Goal: Find specific page/section: Find specific page/section

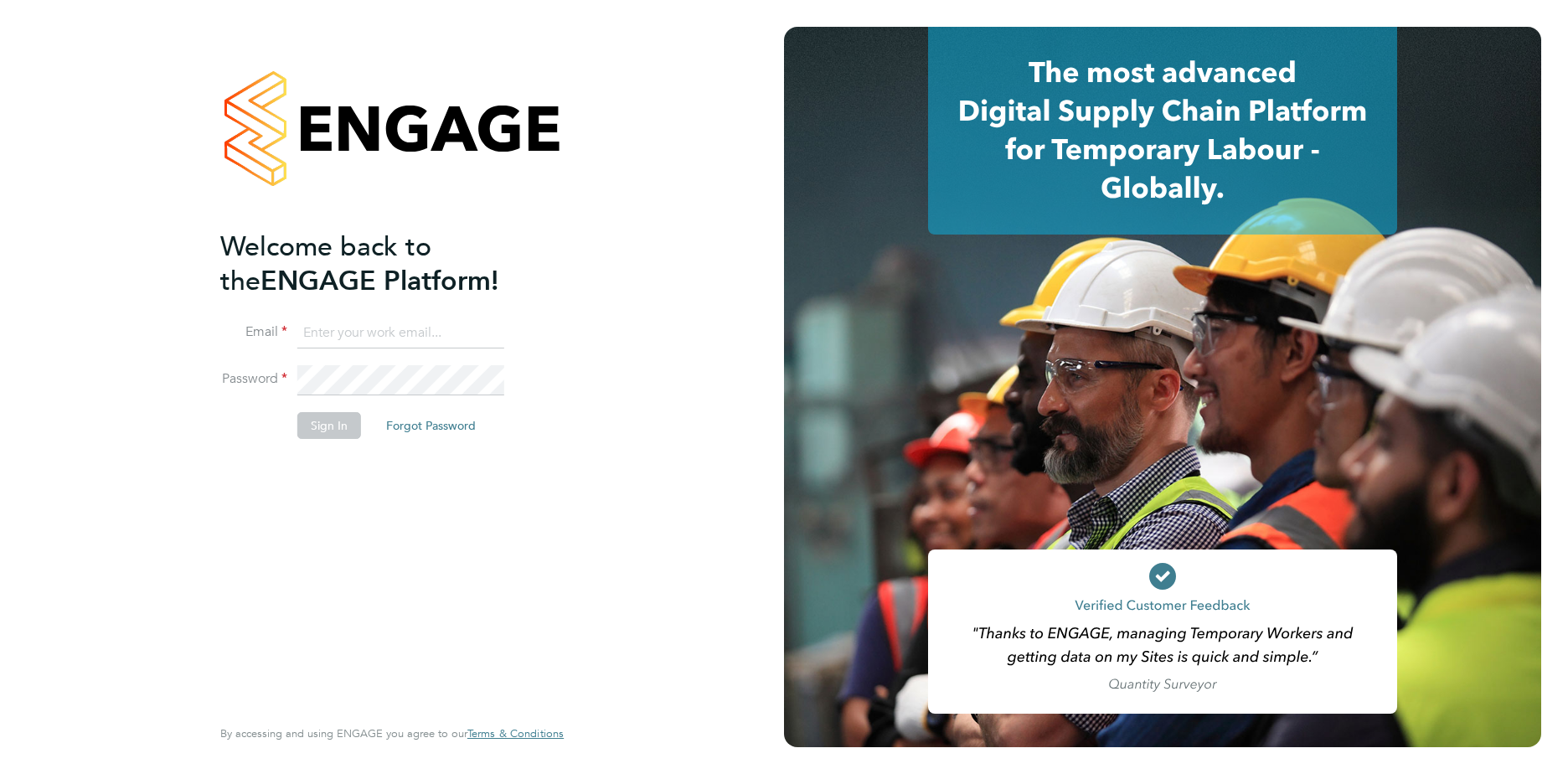
type input "[EMAIL_ADDRESS][DOMAIN_NAME]"
click at [334, 426] on button "Sign In" at bounding box center [329, 426] width 63 height 27
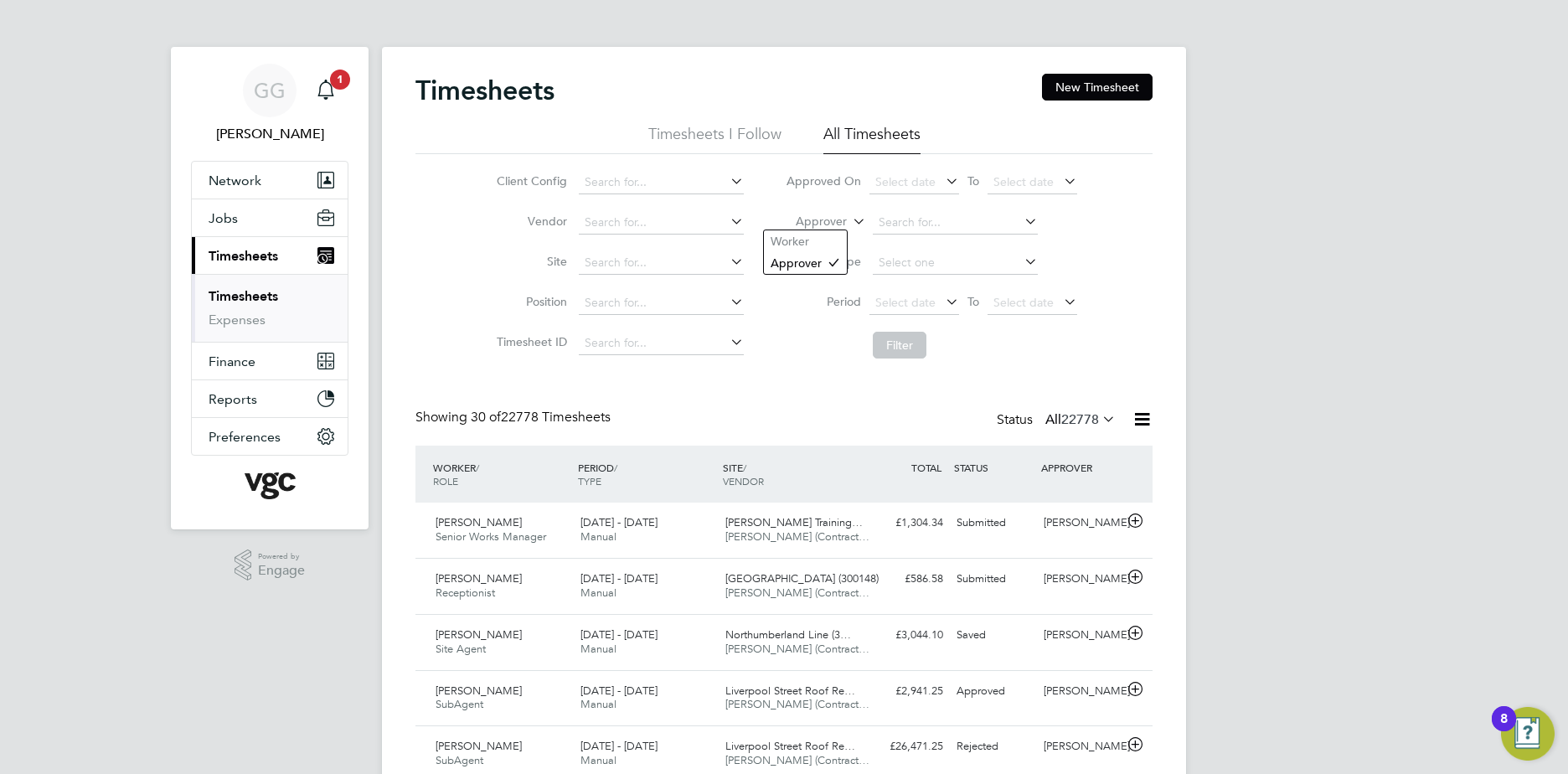
click at [841, 220] on label "Approver" at bounding box center [808, 222] width 75 height 17
click at [826, 243] on li "Worker" at bounding box center [805, 242] width 83 height 22
click at [951, 224] on input at bounding box center [955, 223] width 165 height 24
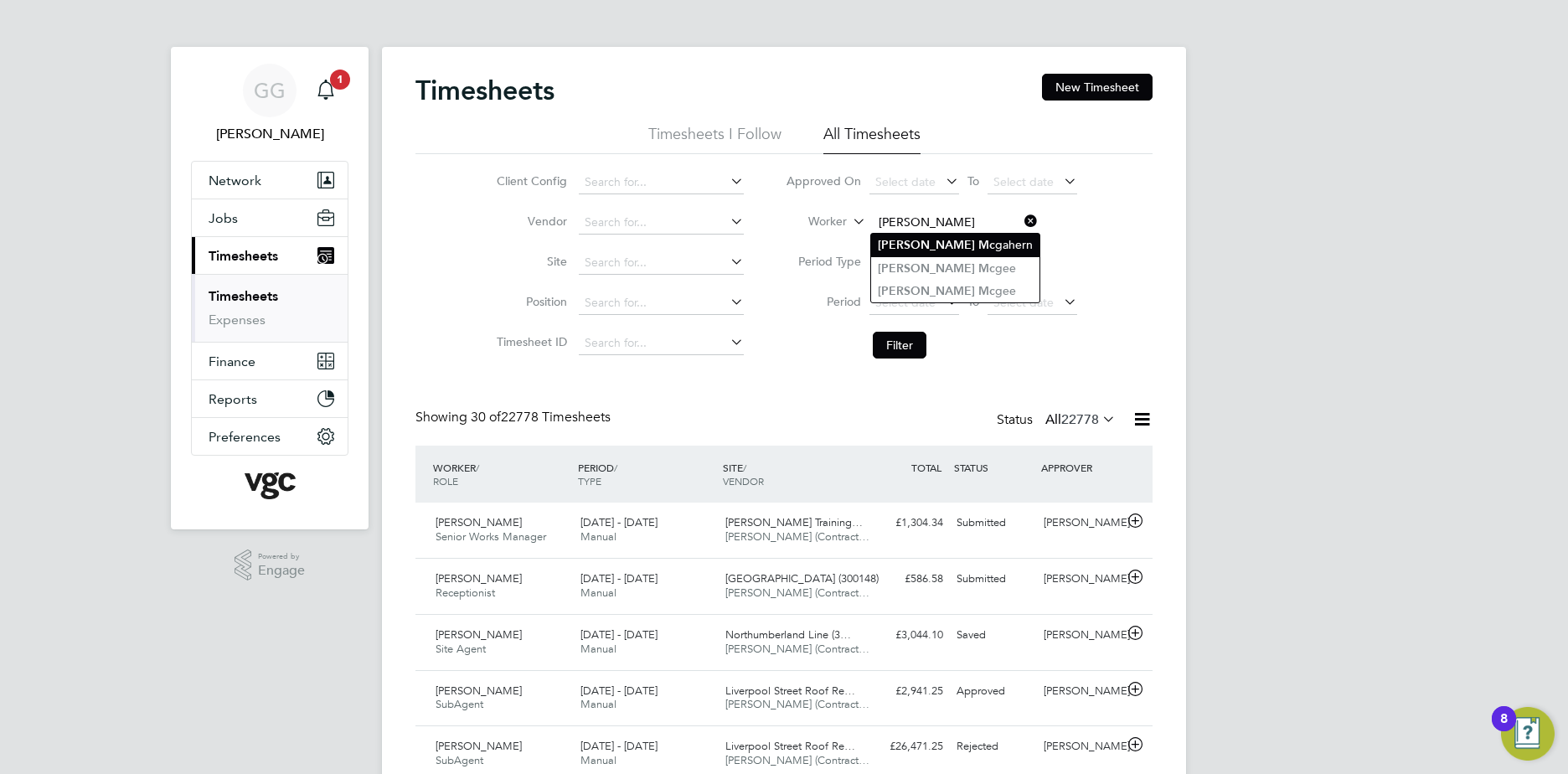
click at [983, 239] on li "Michael Mc gahern" at bounding box center [955, 245] width 168 height 23
type input "Michael Mcgahern"
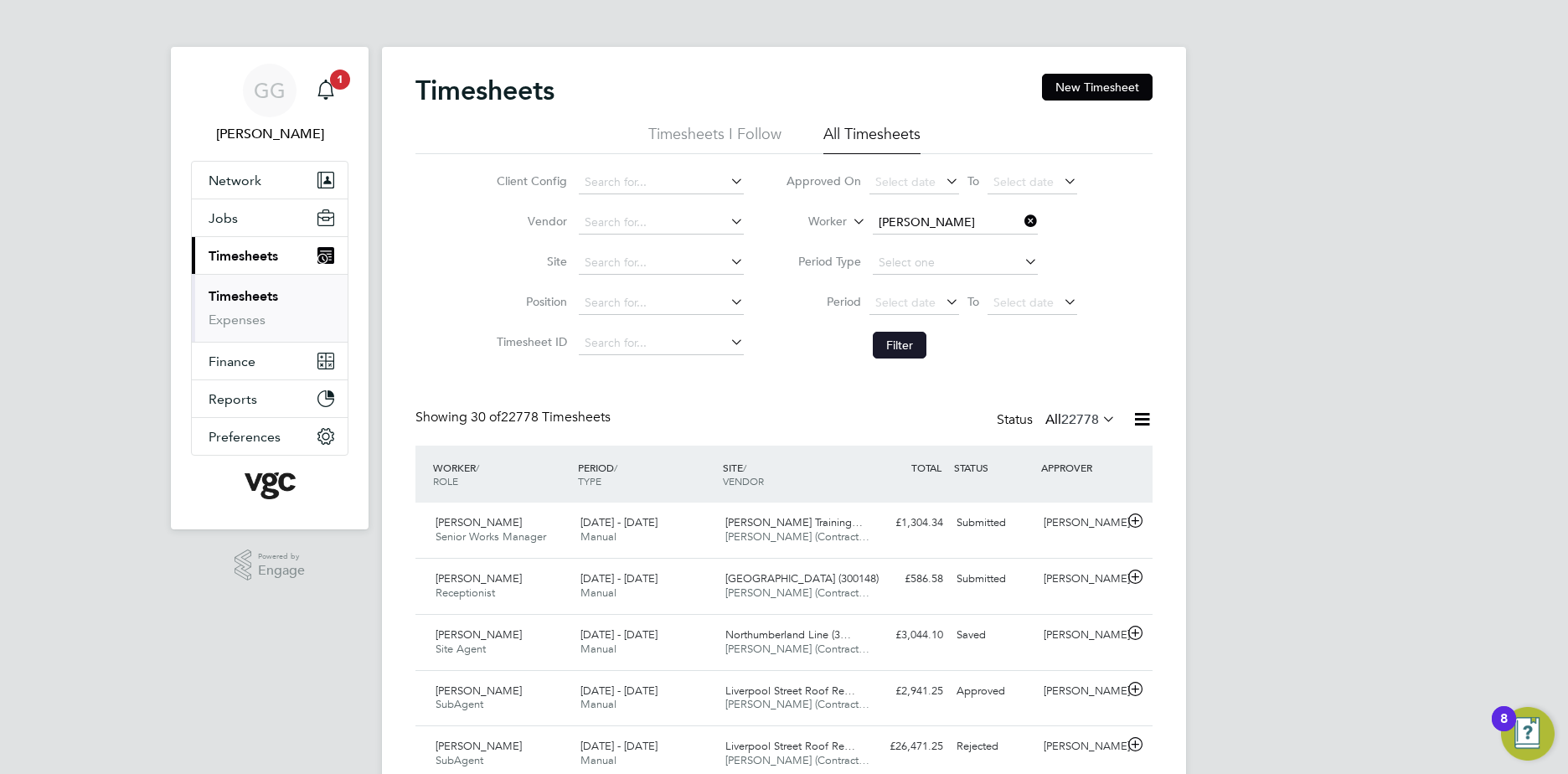
click at [906, 338] on button "Filter" at bounding box center [899, 346] width 53 height 27
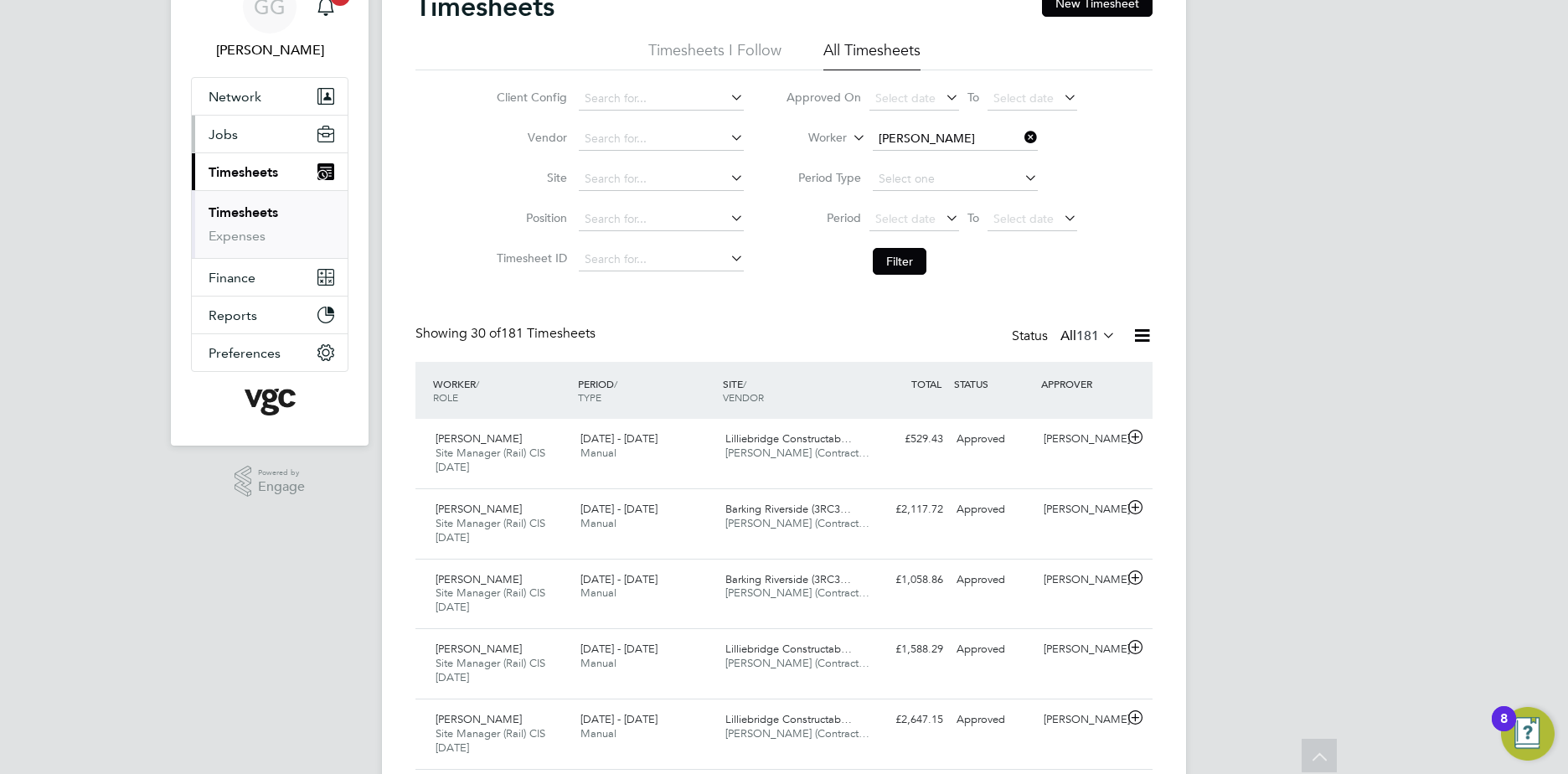
click at [255, 141] on button "Jobs" at bounding box center [270, 134] width 155 height 37
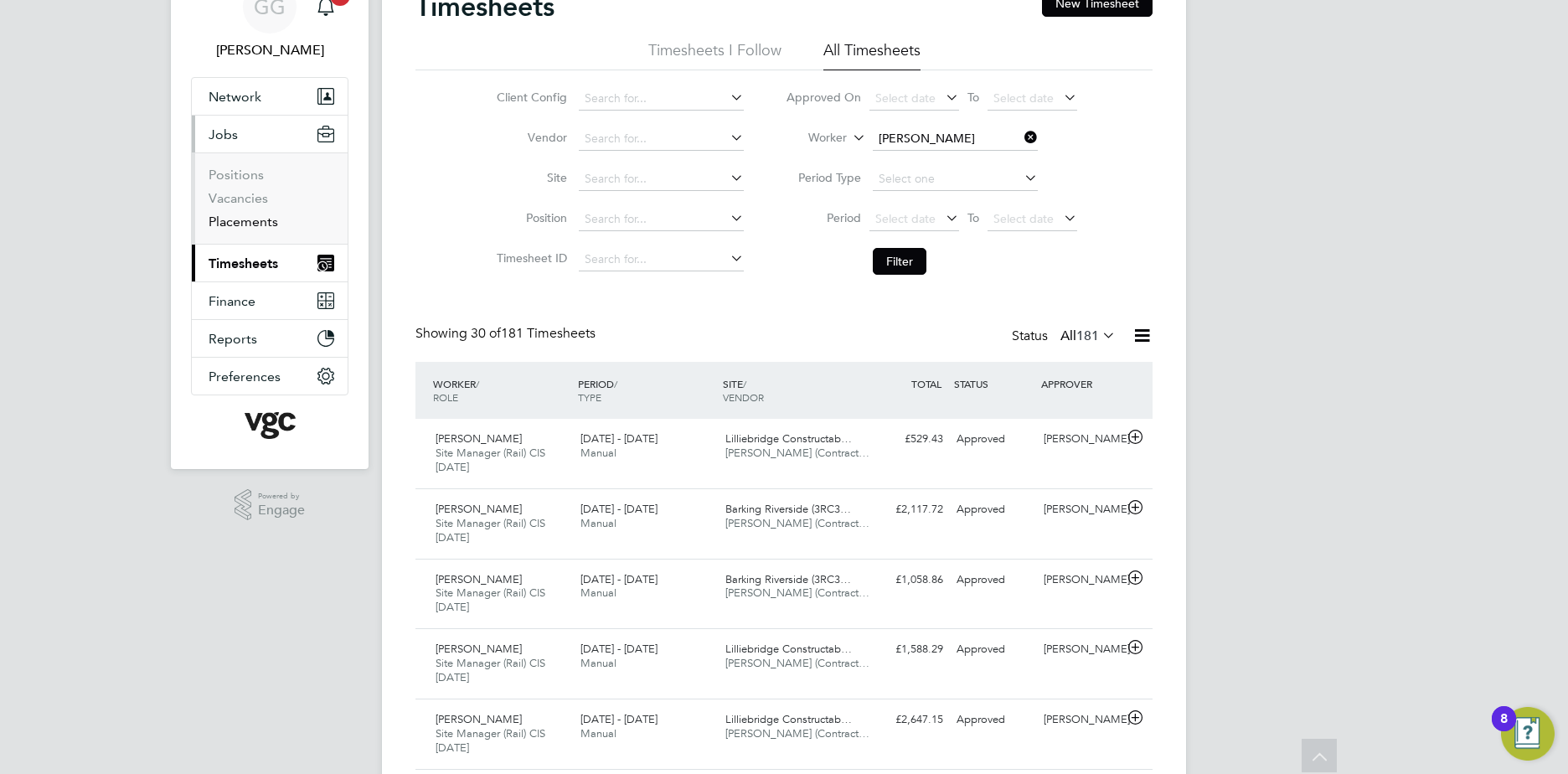
click at [248, 226] on link "Placements" at bounding box center [243, 221] width 69 height 16
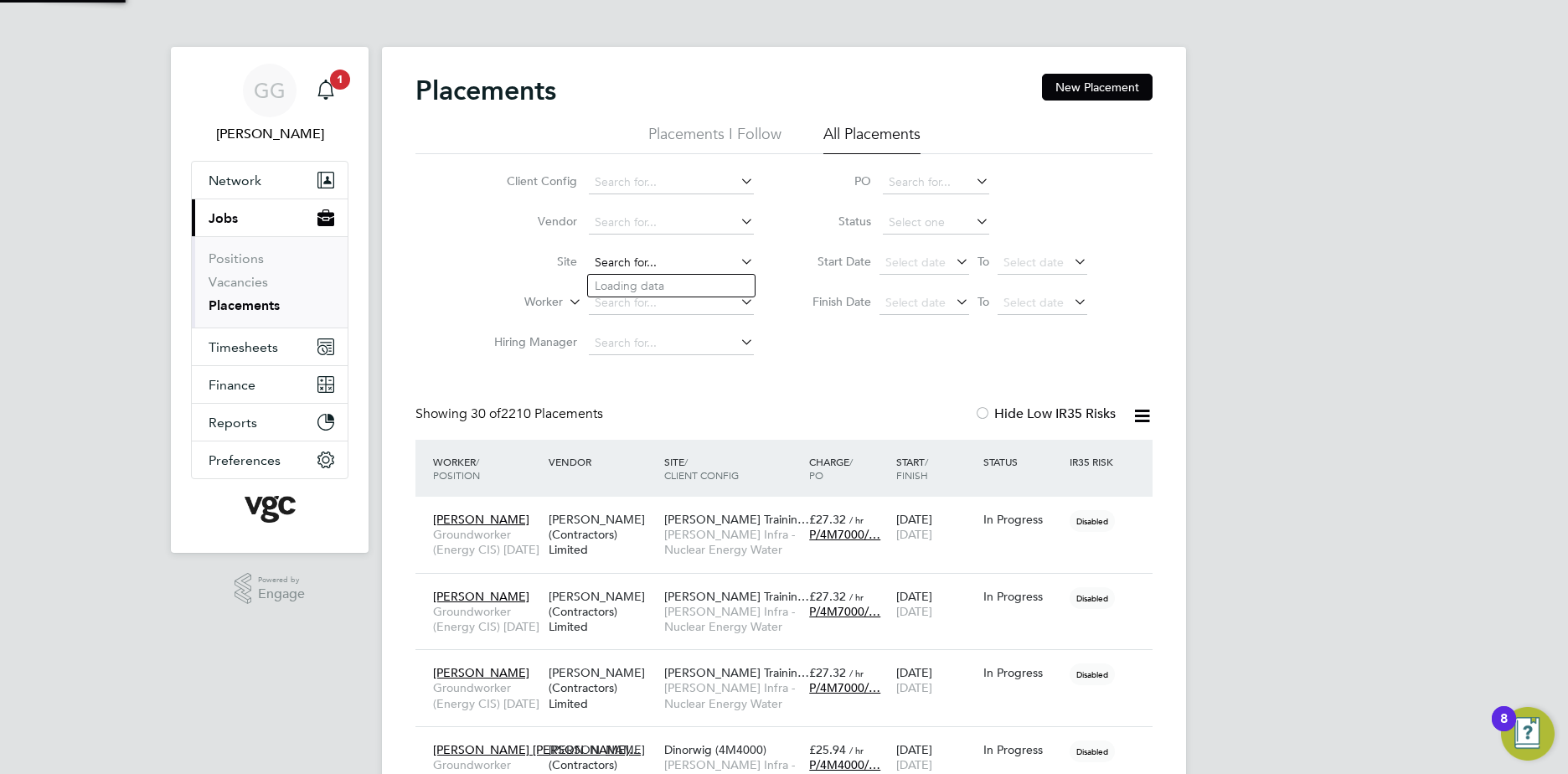
click at [671, 262] on input at bounding box center [671, 263] width 165 height 24
type input "Michael Mc"
click at [614, 308] on input at bounding box center [671, 303] width 165 height 24
click at [707, 320] on li "Michael Mc gahern" at bounding box center [672, 326] width 168 height 23
type input "Michael Mcgahern"
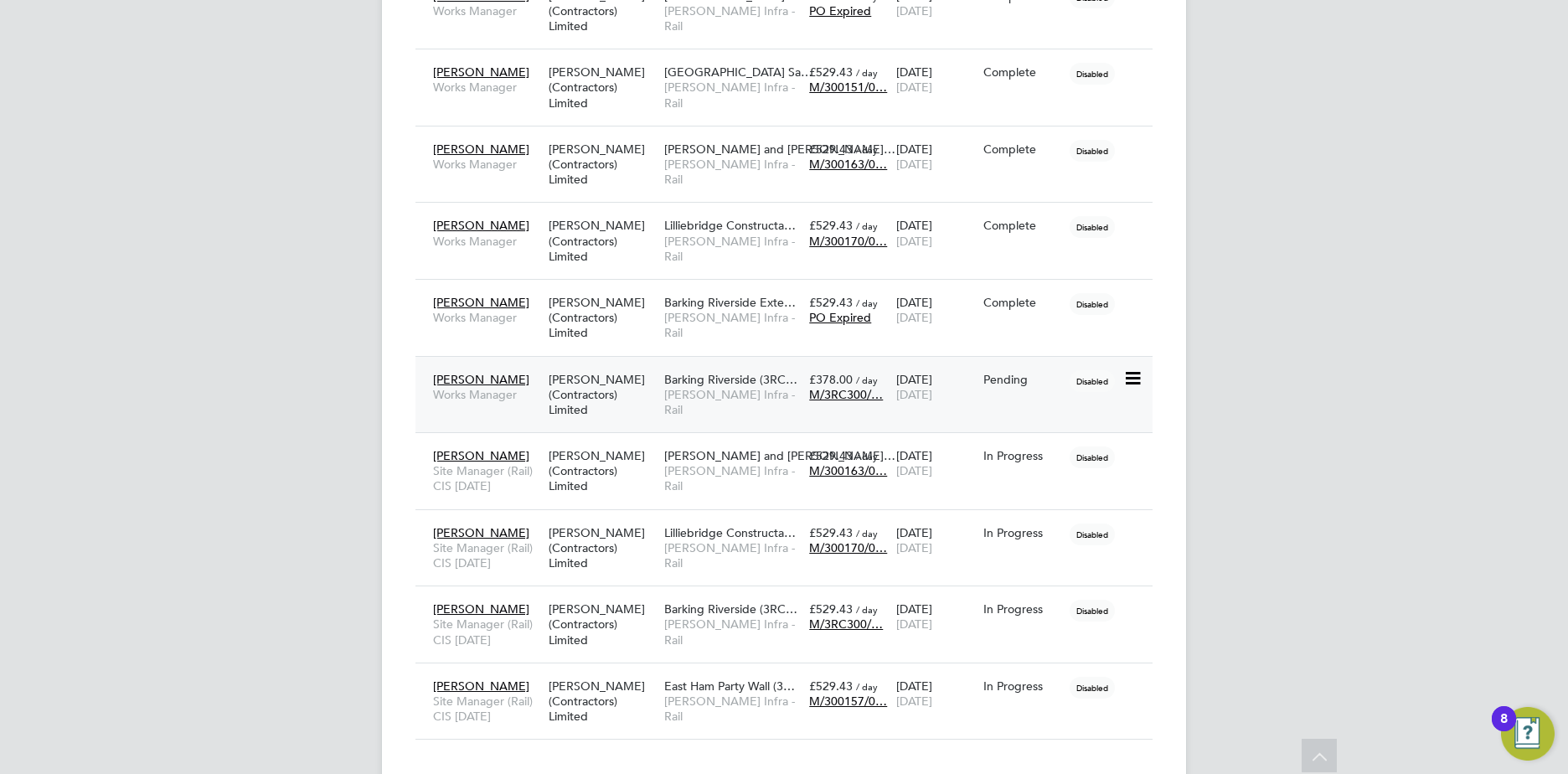
click at [837, 394] on span "M/3RC300/…" at bounding box center [846, 395] width 74 height 15
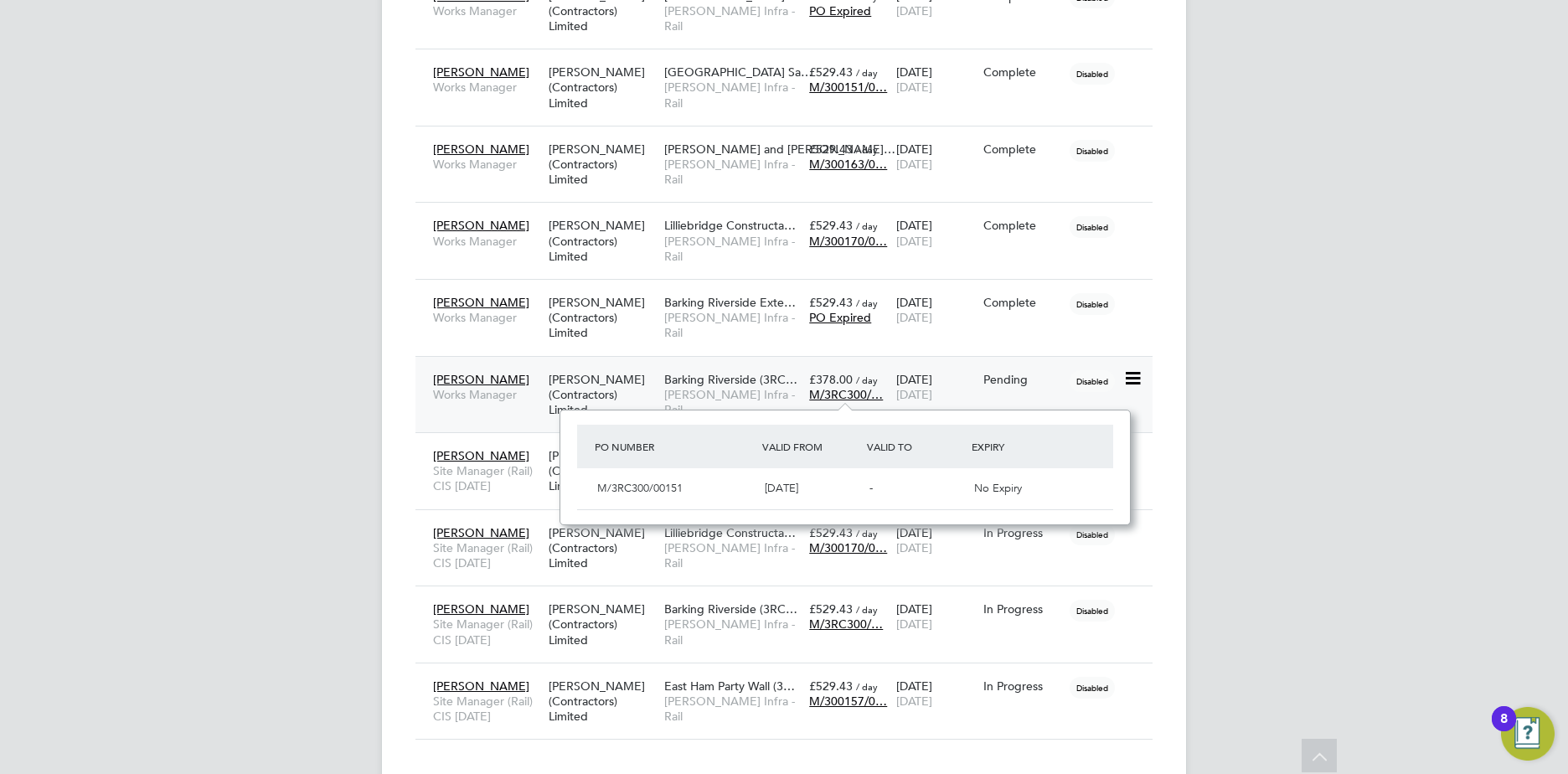
click at [792, 395] on span "Morgan Sindall Infra - Rail" at bounding box center [732, 402] width 137 height 30
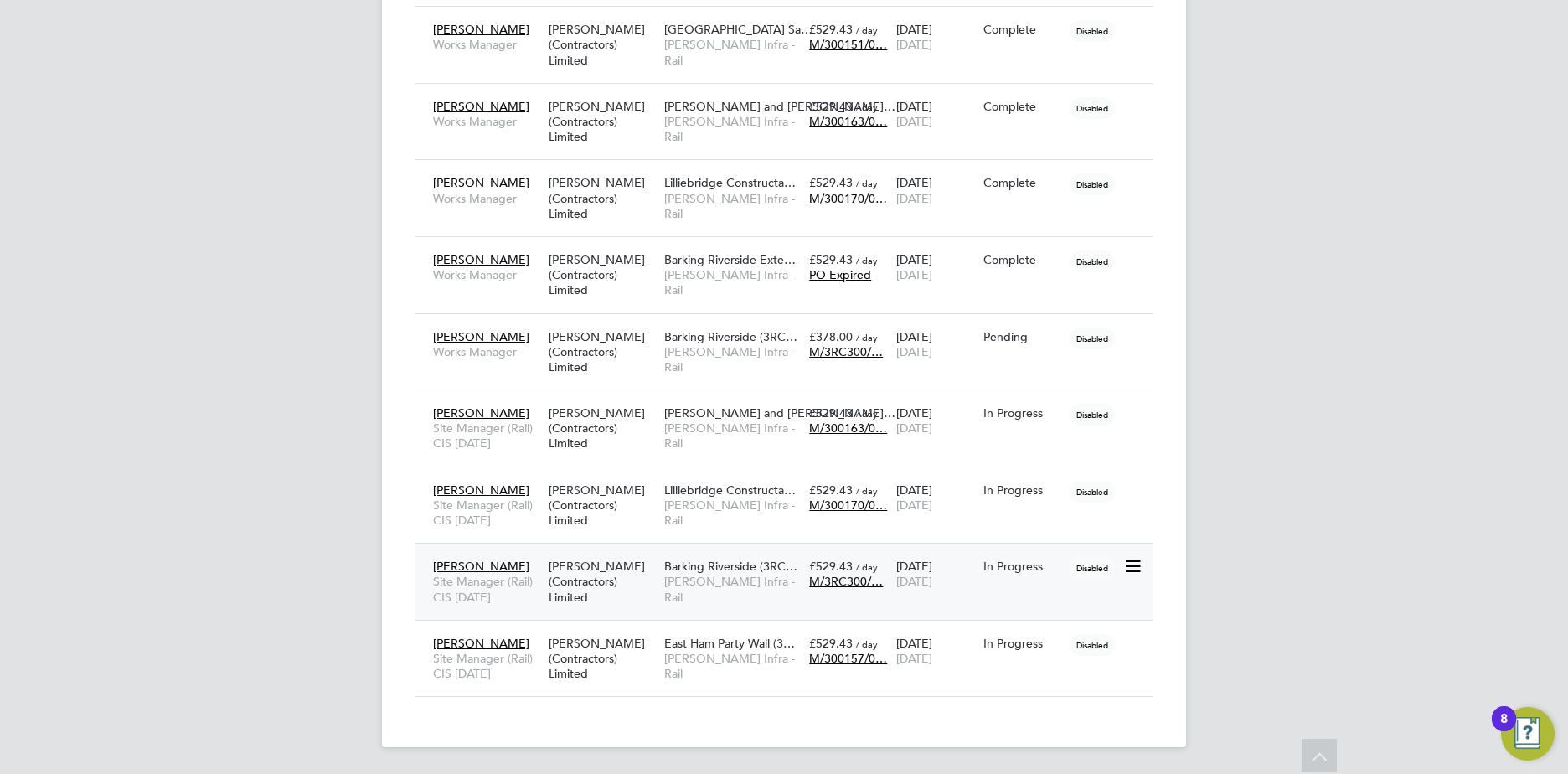
click at [842, 579] on span "M/3RC300/…" at bounding box center [846, 581] width 74 height 15
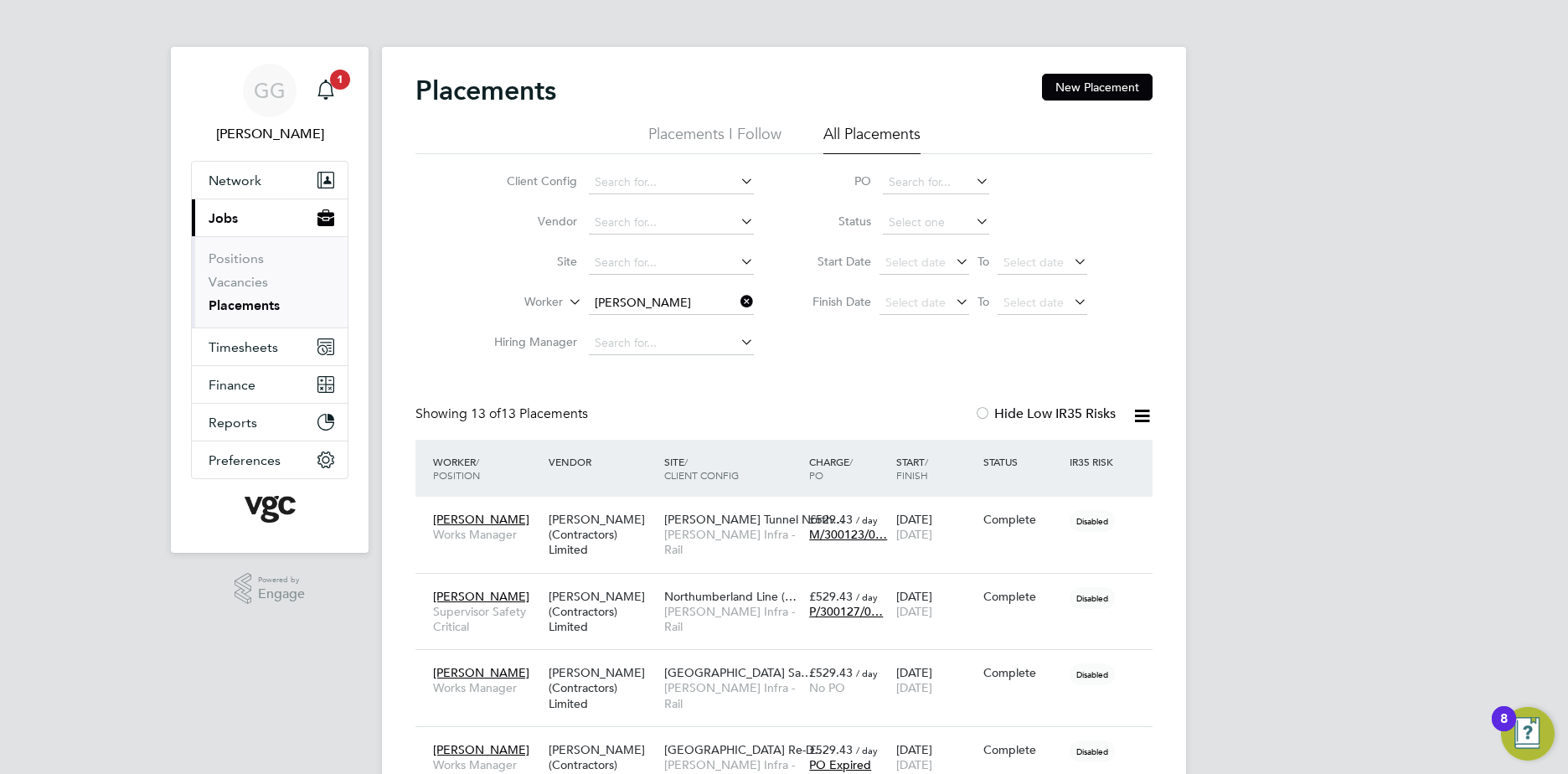
click at [241, 220] on button "Current page: Jobs" at bounding box center [270, 218] width 155 height 37
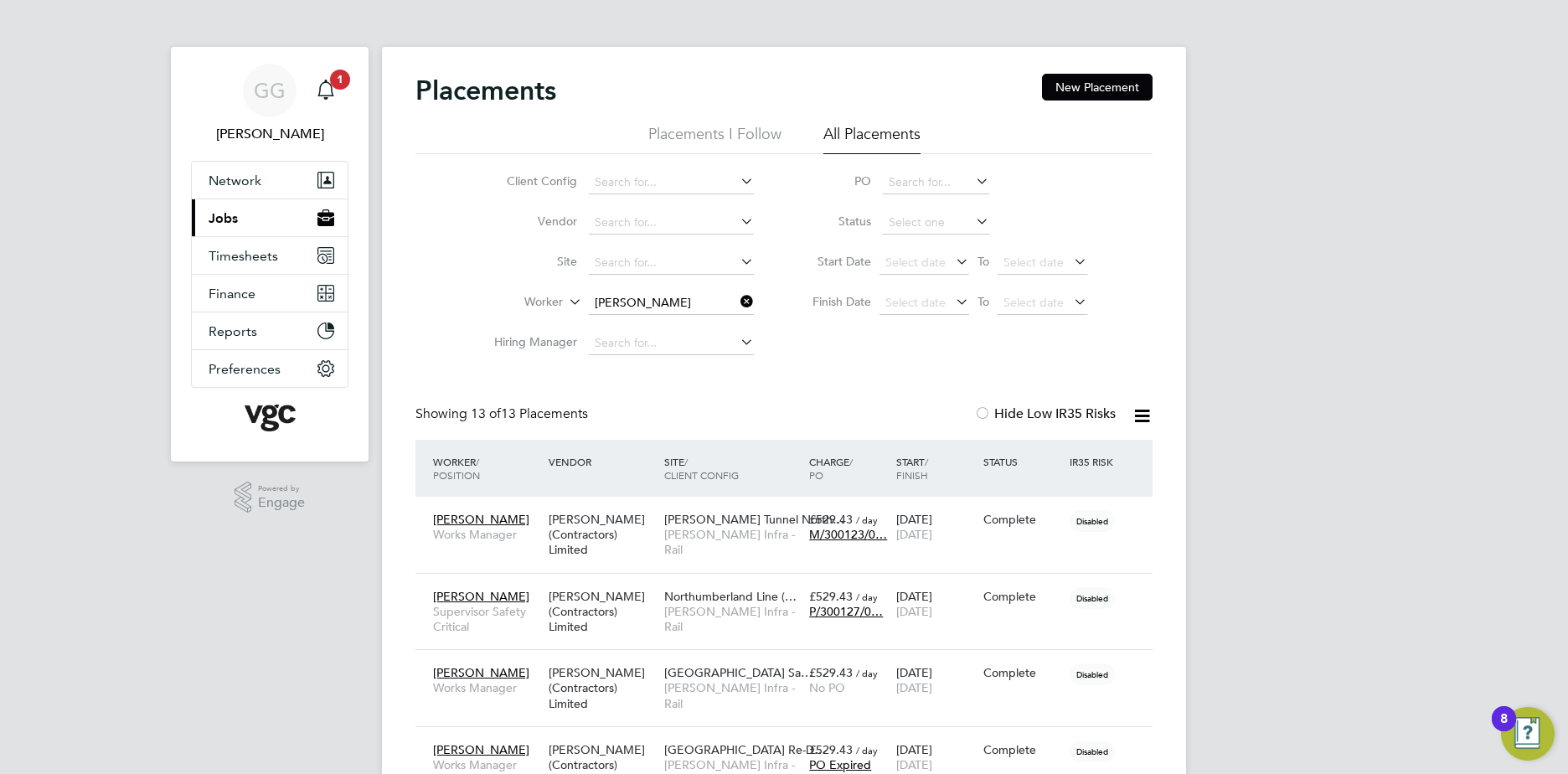
click at [259, 212] on button "Current page: Jobs" at bounding box center [270, 218] width 155 height 37
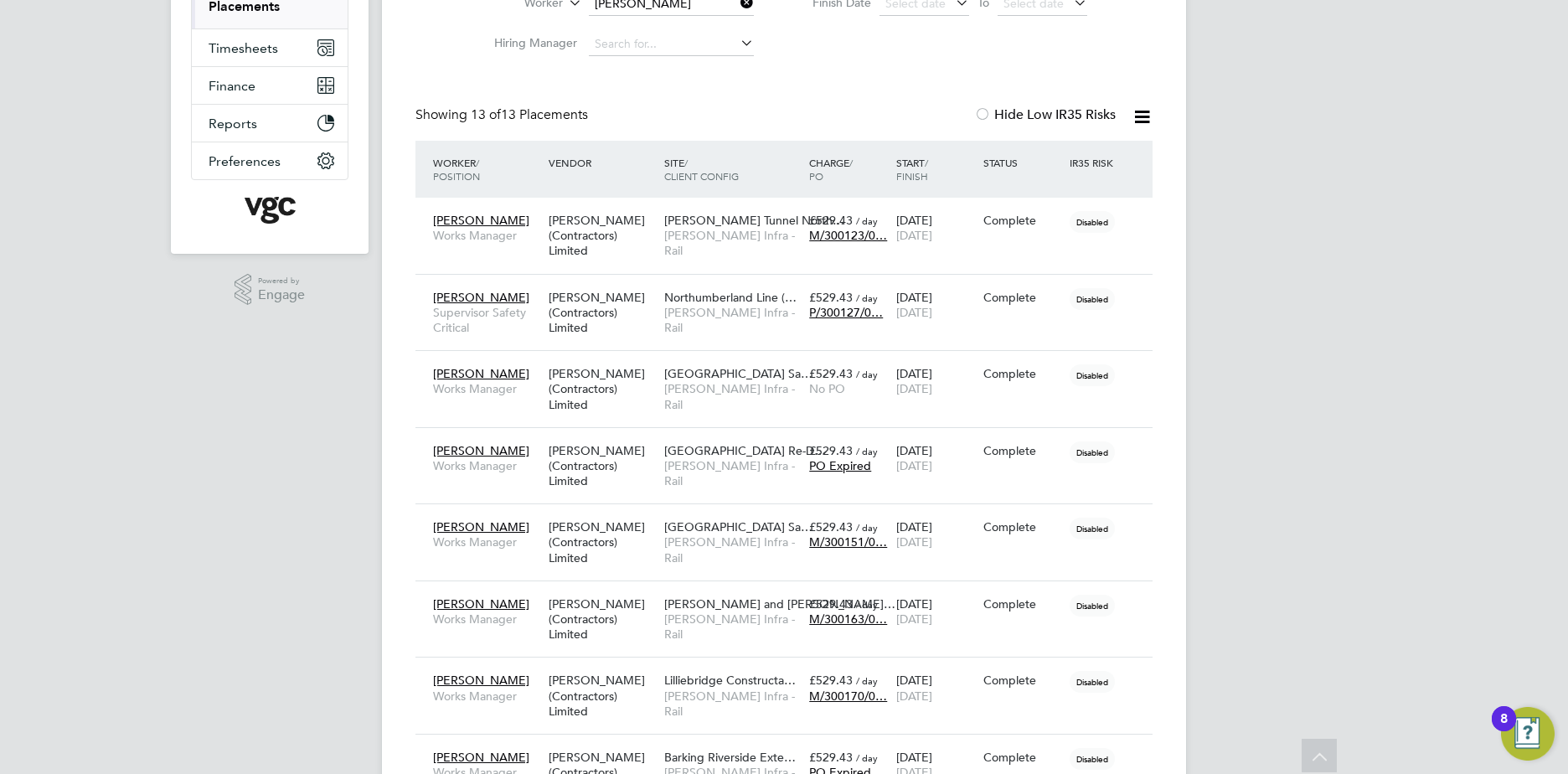
scroll to position [294, 0]
